Goal: Task Accomplishment & Management: Manage account settings

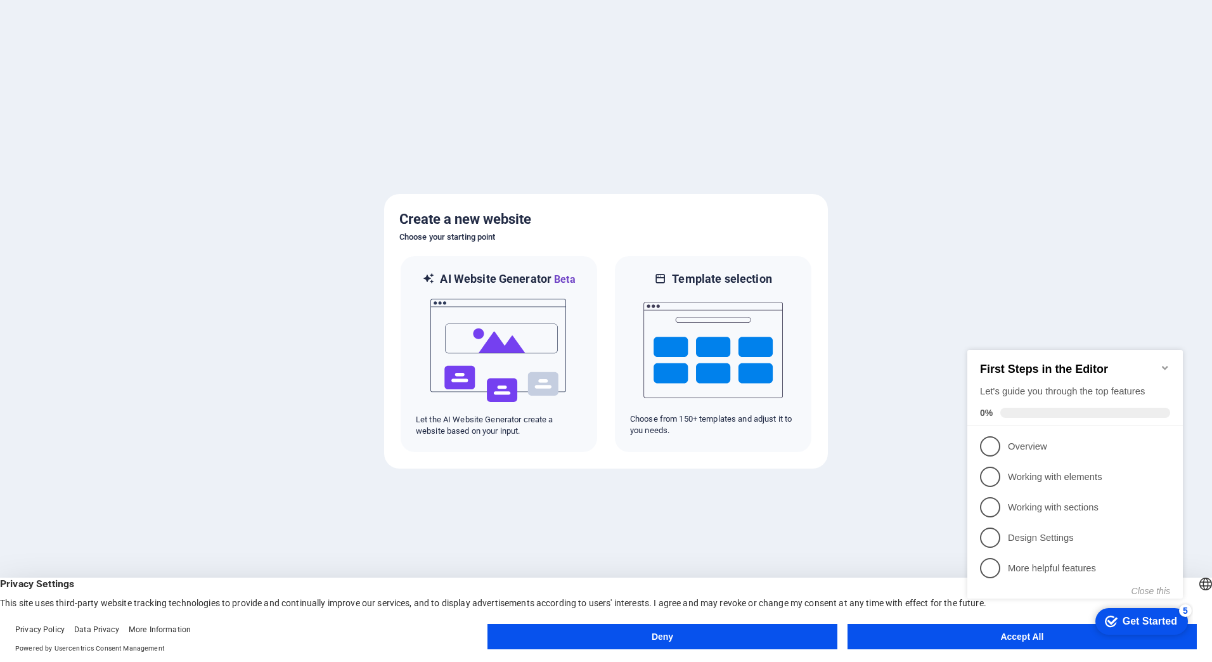
click at [982, 641] on appcues-checklist "Contextual help checklist present on screen" at bounding box center [1077, 486] width 231 height 311
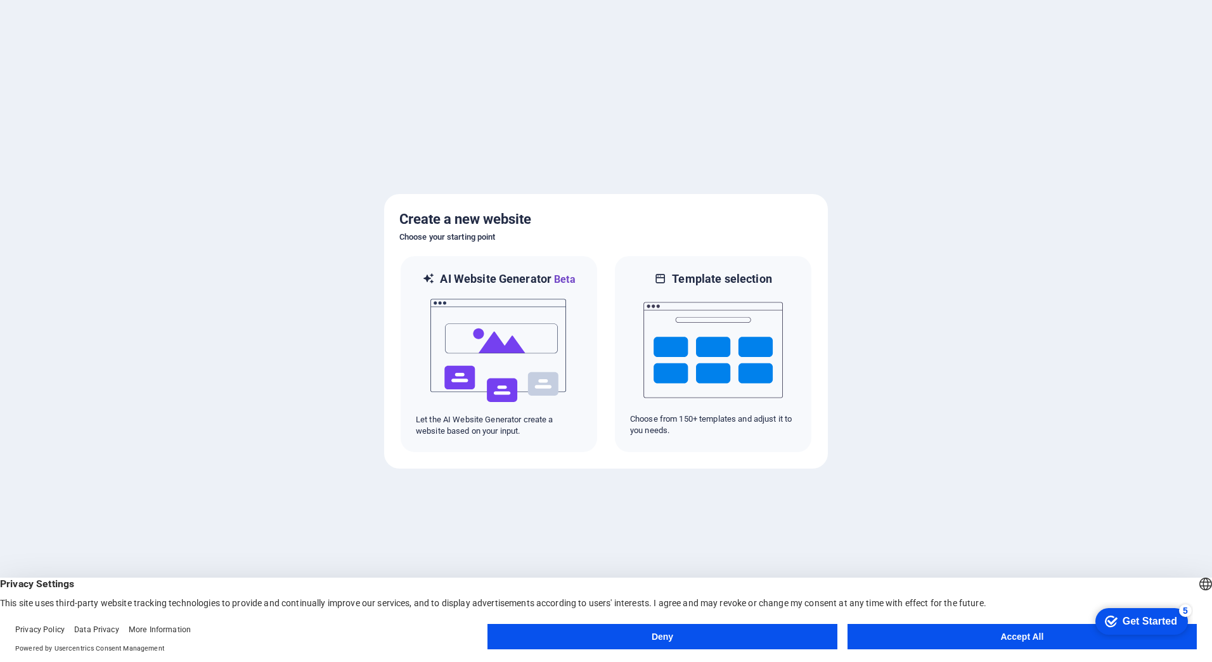
click at [989, 635] on button "Accept All" at bounding box center [1021, 636] width 349 height 25
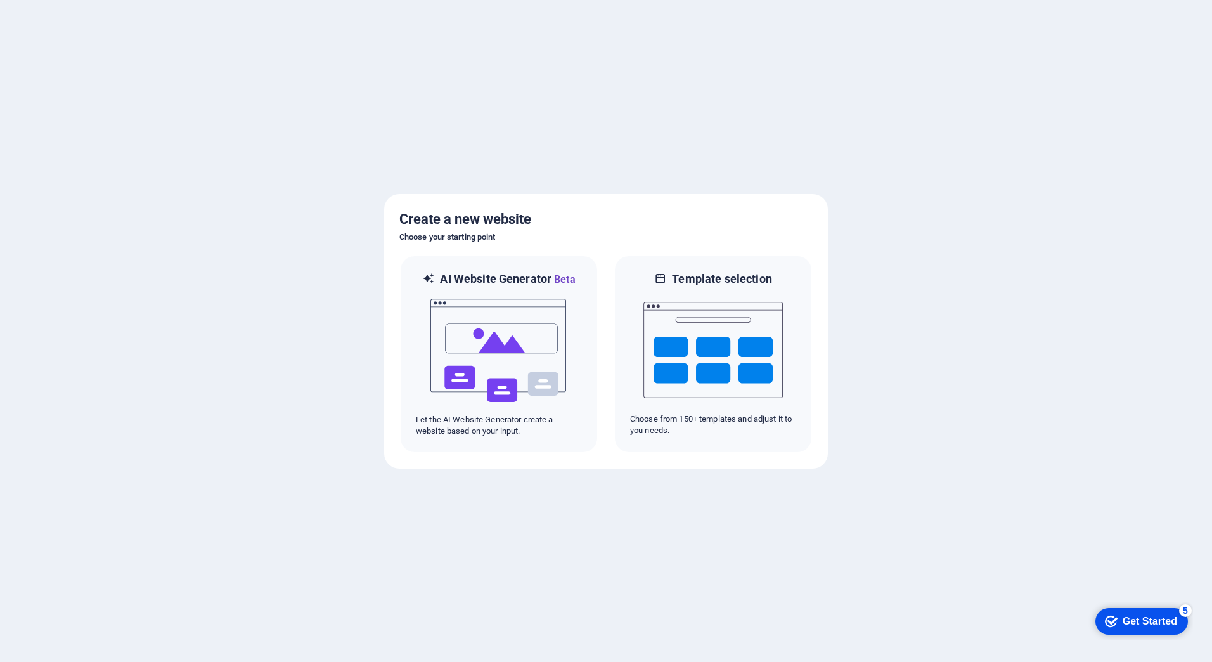
click at [1166, 622] on div "Get Started" at bounding box center [1149, 620] width 55 height 11
click at [721, 370] on img at bounding box center [712, 349] width 139 height 127
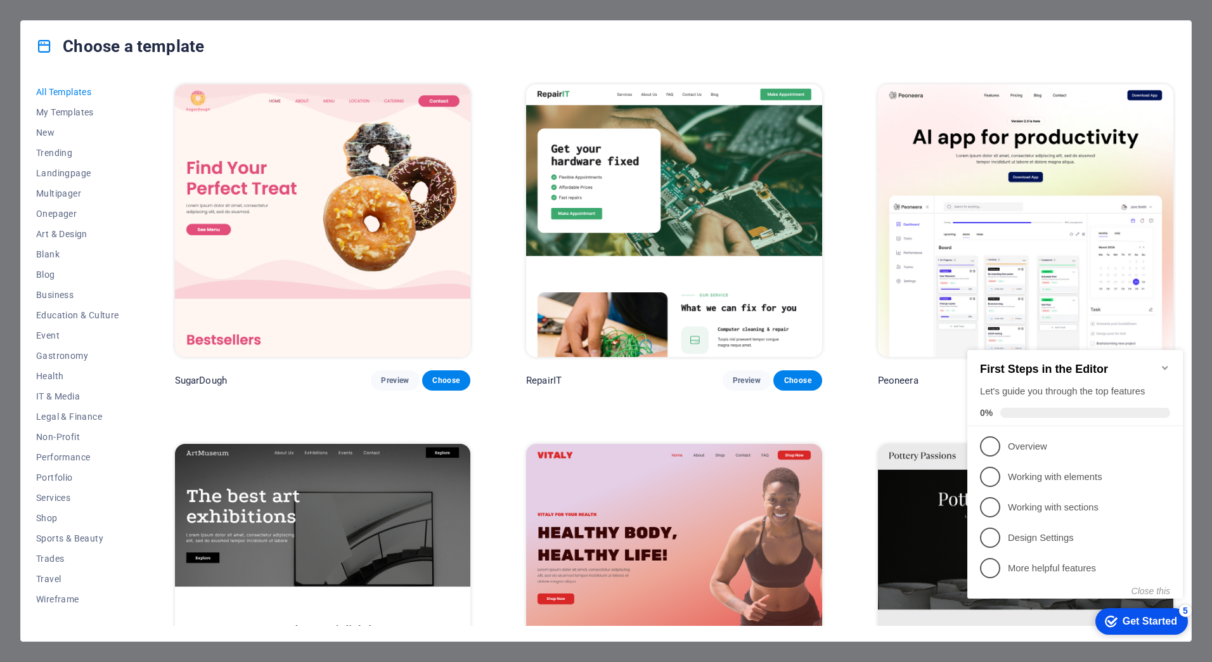
click at [961, 9] on div "Choose a template All Templates My Templates New Trending Landingpage Multipage…" at bounding box center [606, 331] width 1212 height 662
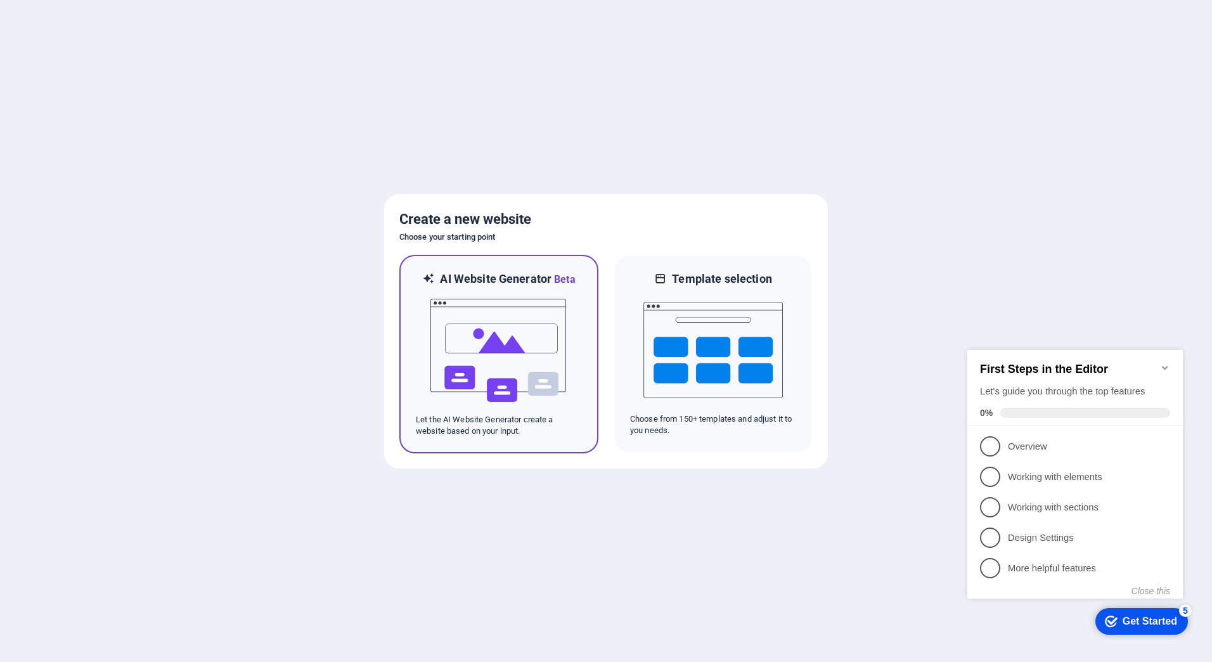
click at [494, 281] on h6 "AI Website Generator Beta" at bounding box center [507, 279] width 135 height 16
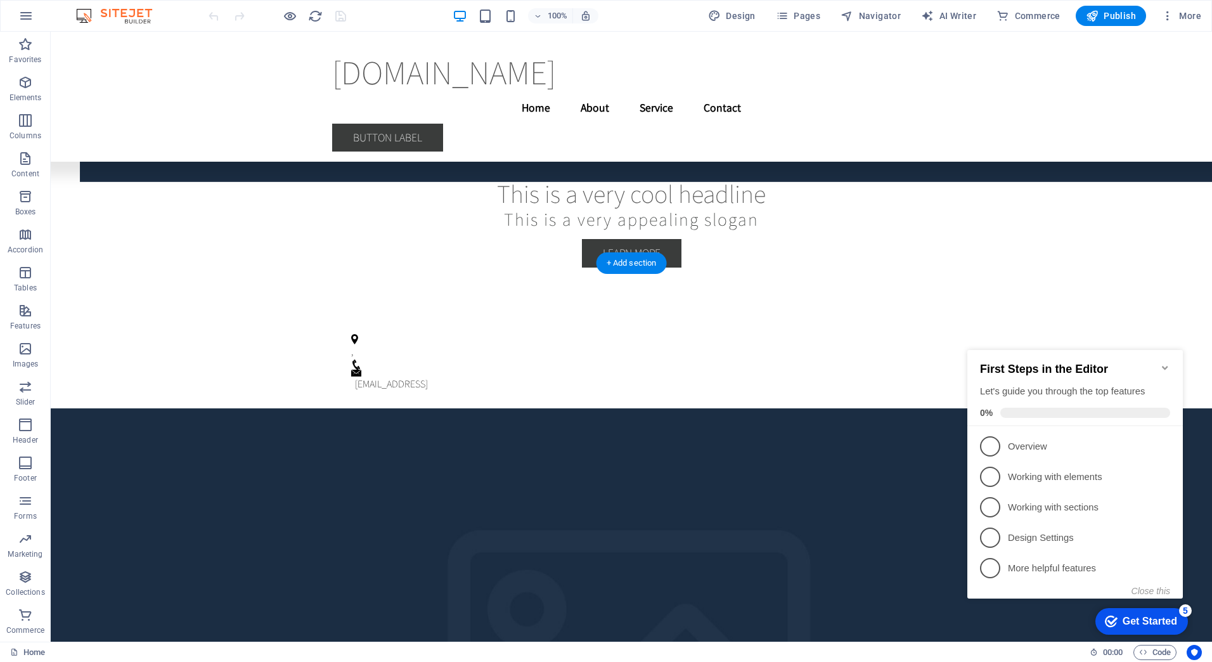
scroll to position [3165, 0]
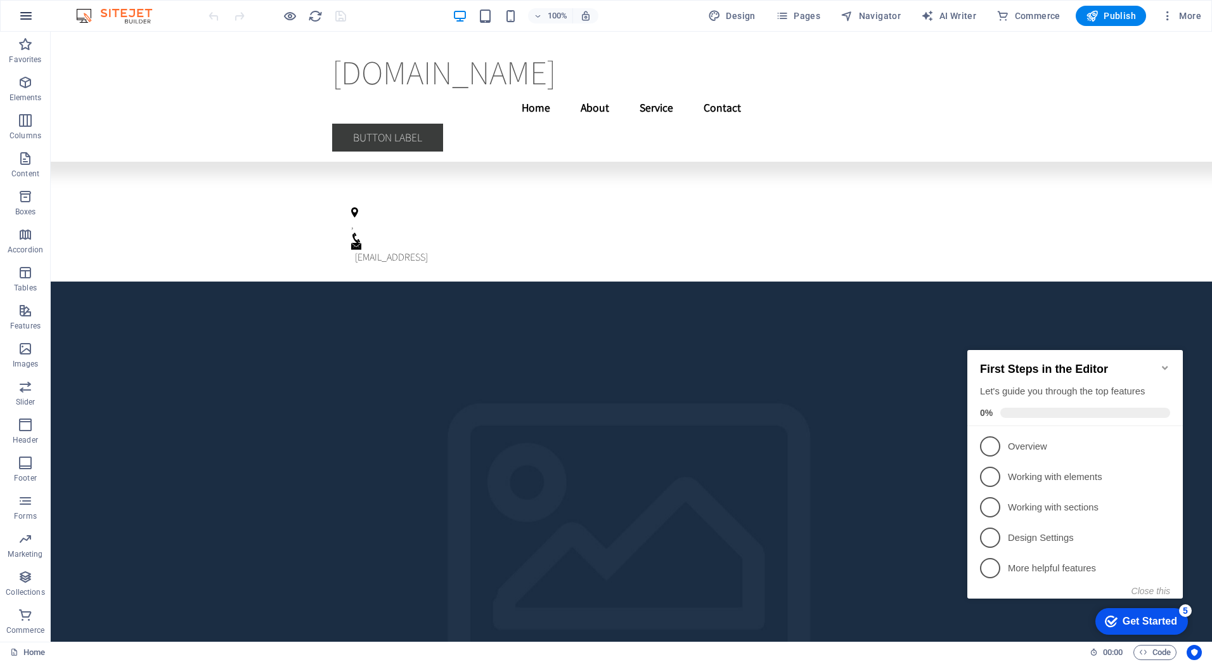
click at [0, 0] on icon "button" at bounding box center [0, 0] width 0 height 0
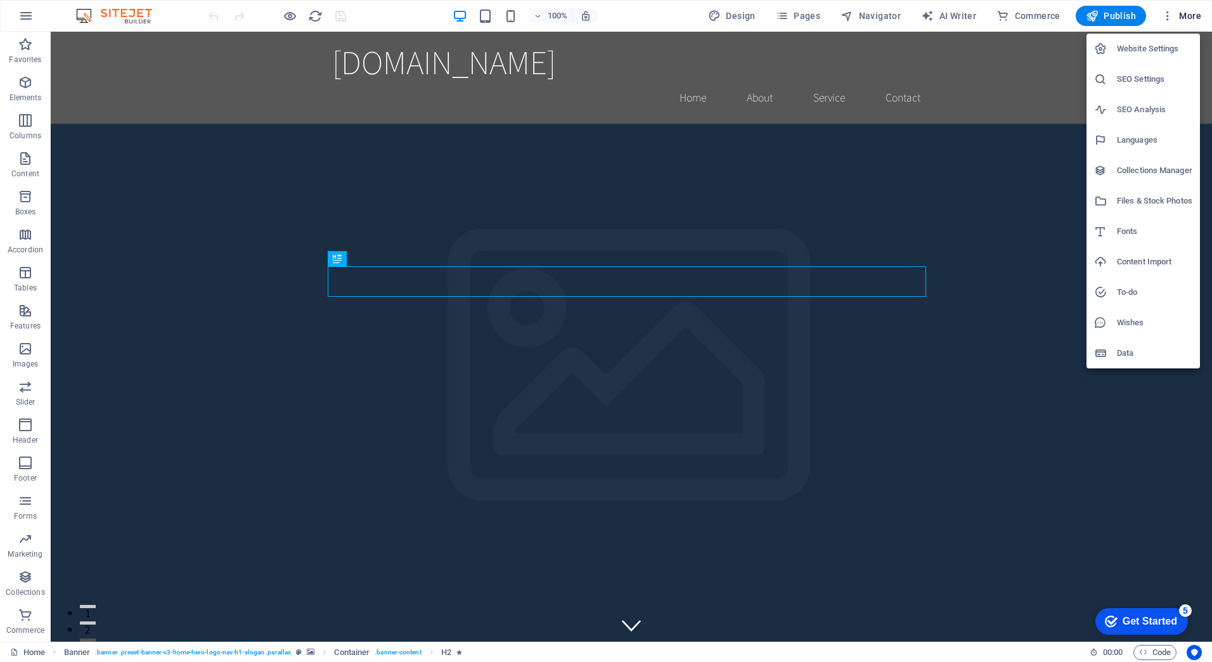
click at [1155, 45] on h6 "Website Settings" at bounding box center [1154, 48] width 75 height 15
